Goal: Browse casually: Explore the website without a specific task or goal

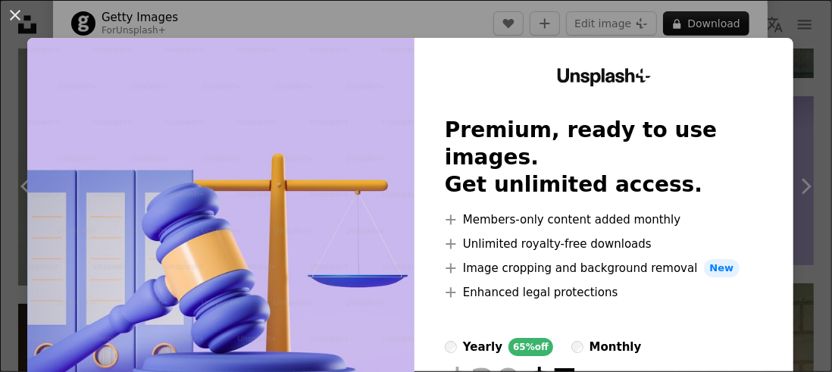
click at [311, 17] on div "An X shape Unsplash+ Premium, ready to use images. Get unlimited access. A plus…" at bounding box center [416, 186] width 832 height 372
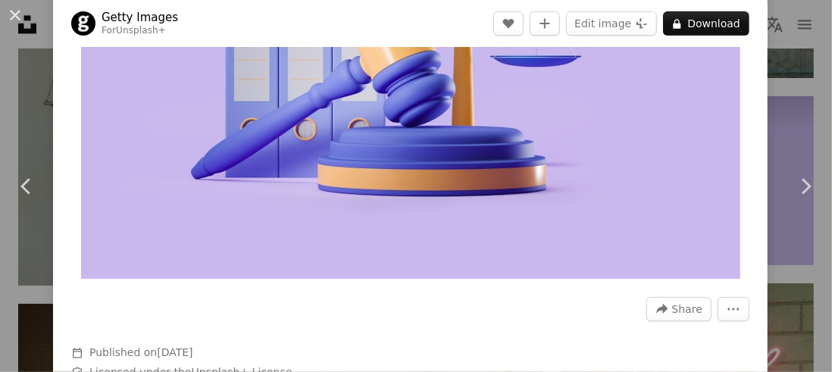
click at [12, 11] on button "An X shape" at bounding box center [15, 15] width 18 height 18
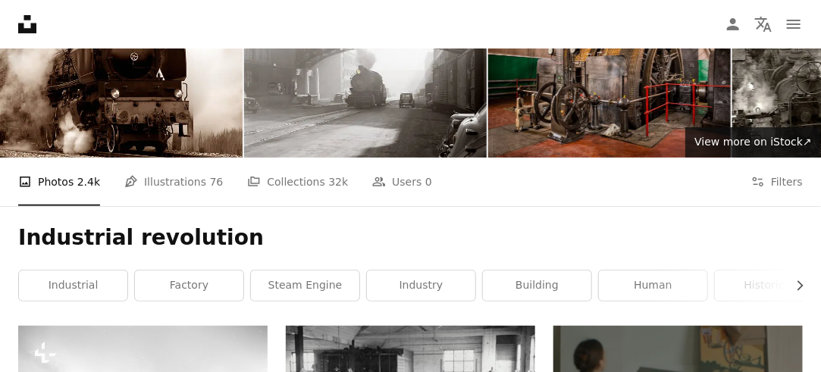
scroll to position [76, 0]
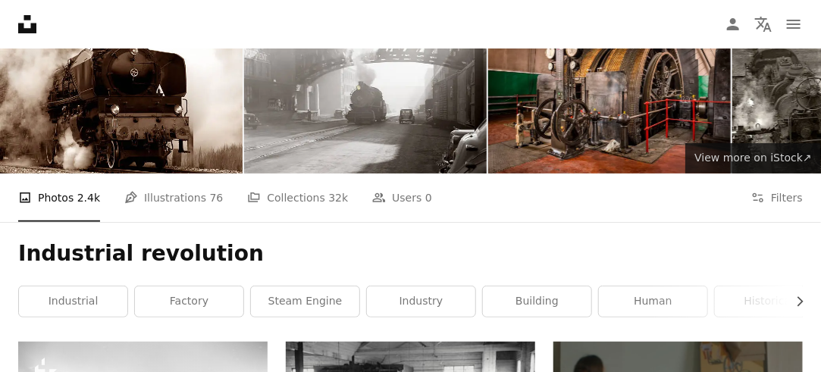
click at [766, 161] on span "View more on iStock ↗" at bounding box center [753, 158] width 118 height 12
